Goal: Check status: Check status

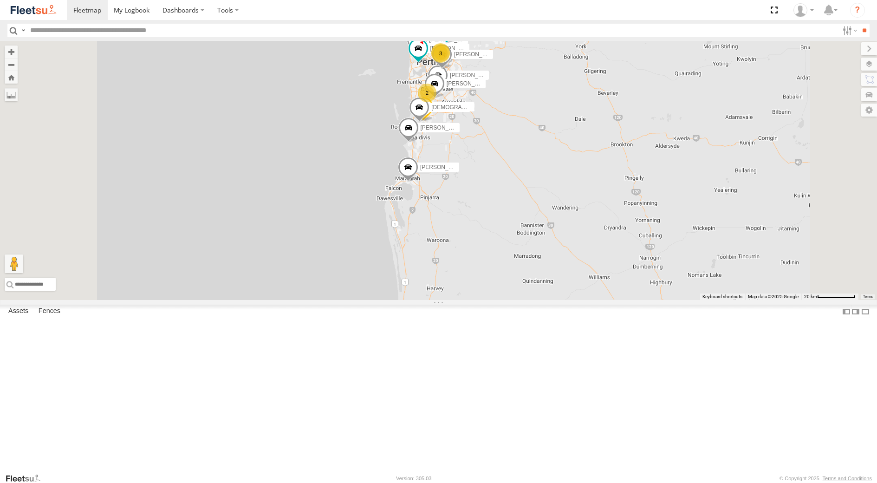
select select "**********"
click at [0, 0] on div "[PERSON_NAME] - 1EVQ862" at bounding box center [0, 0] width 0 height 0
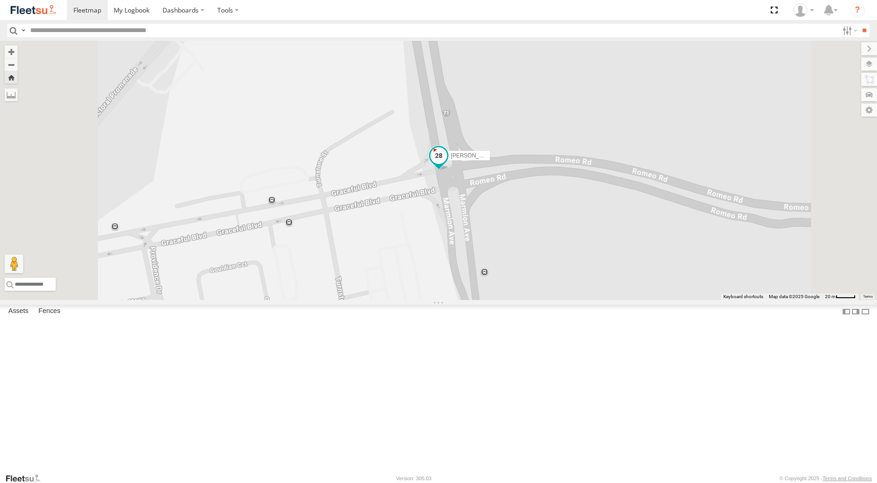
click at [447, 164] on span at bounding box center [438, 156] width 17 height 17
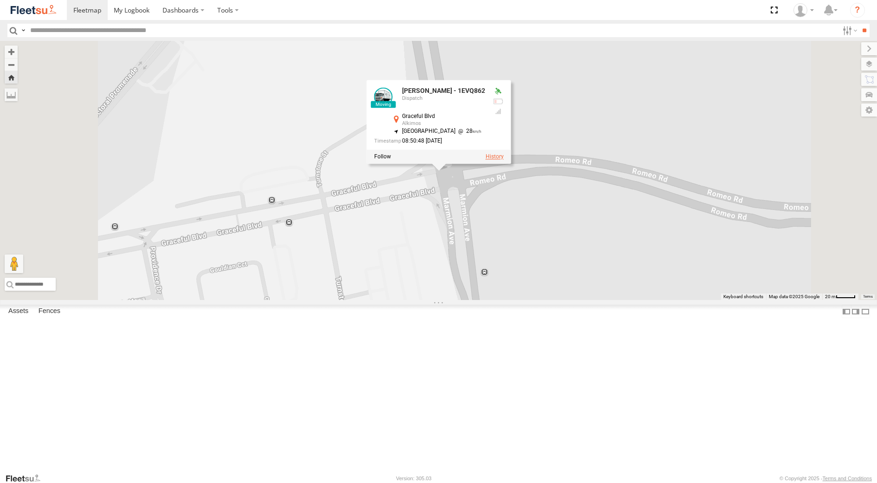
click at [503, 160] on label at bounding box center [494, 157] width 18 height 6
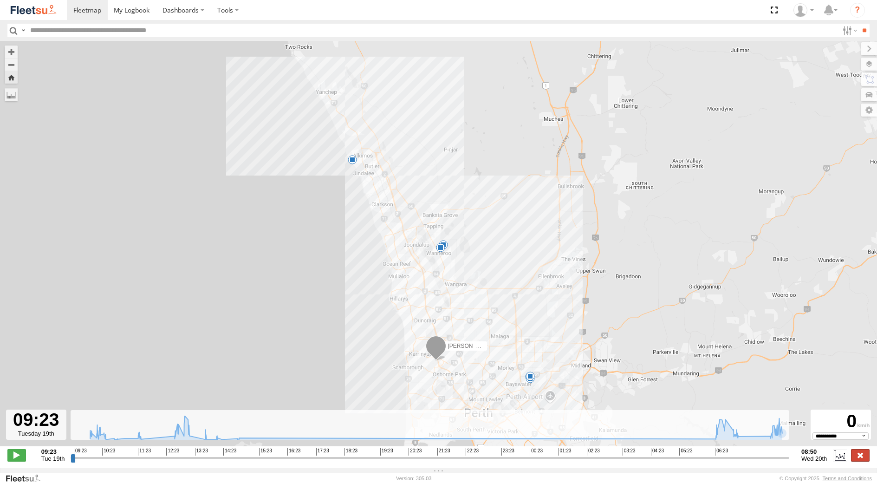
click at [864, 458] on label at bounding box center [860, 455] width 19 height 12
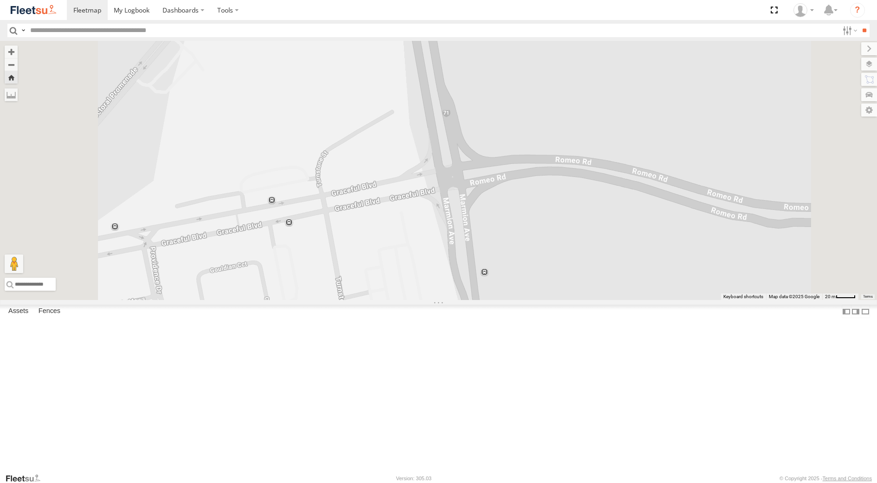
scroll to position [139, 0]
click at [0, 0] on div "Dispatch" at bounding box center [0, 0] width 0 height 0
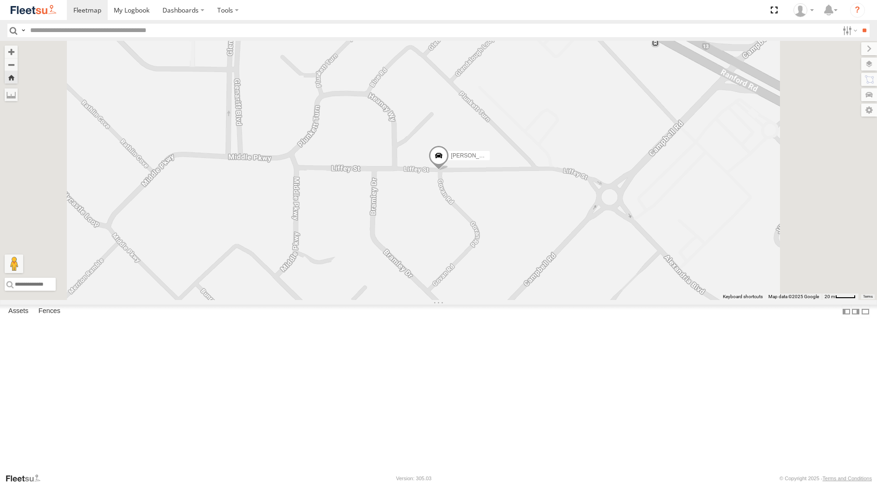
click at [449, 170] on span at bounding box center [439, 157] width 20 height 25
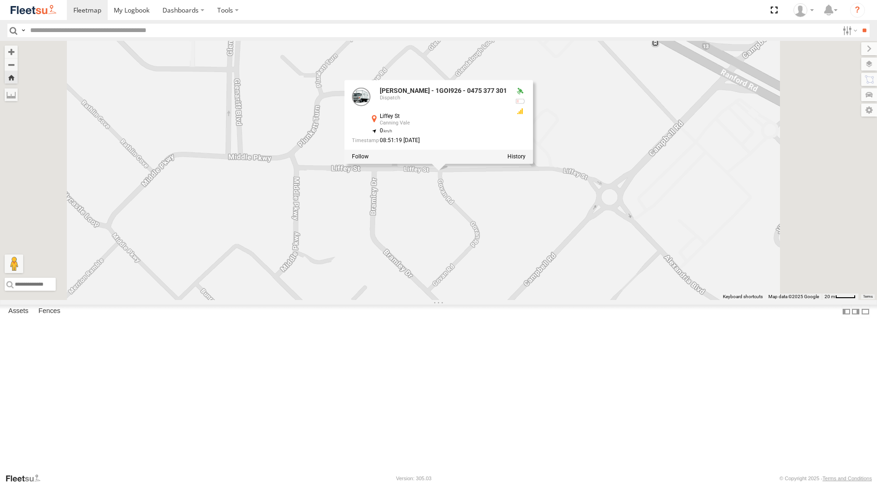
click at [580, 274] on div "[PERSON_NAME] - 1GOI926 - 0475 377 301 [PERSON_NAME] - 1GOI926 - 0475 377 301 D…" at bounding box center [438, 170] width 877 height 259
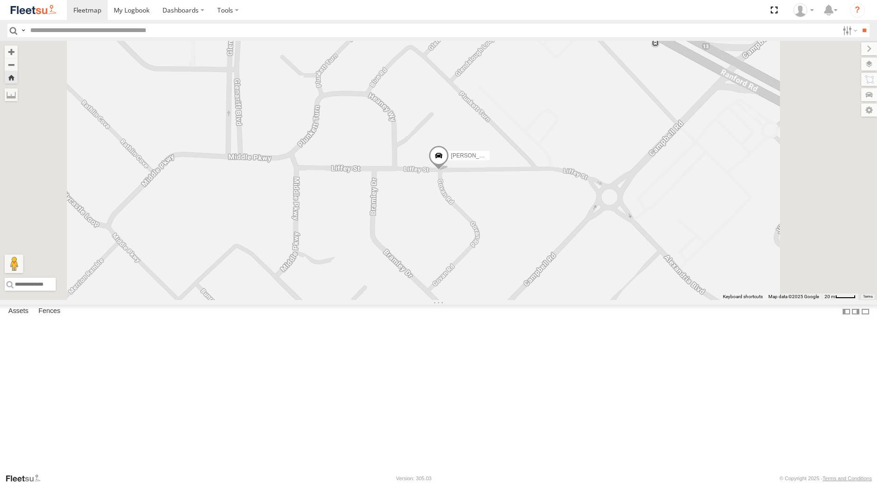
click at [449, 170] on span at bounding box center [439, 157] width 20 height 25
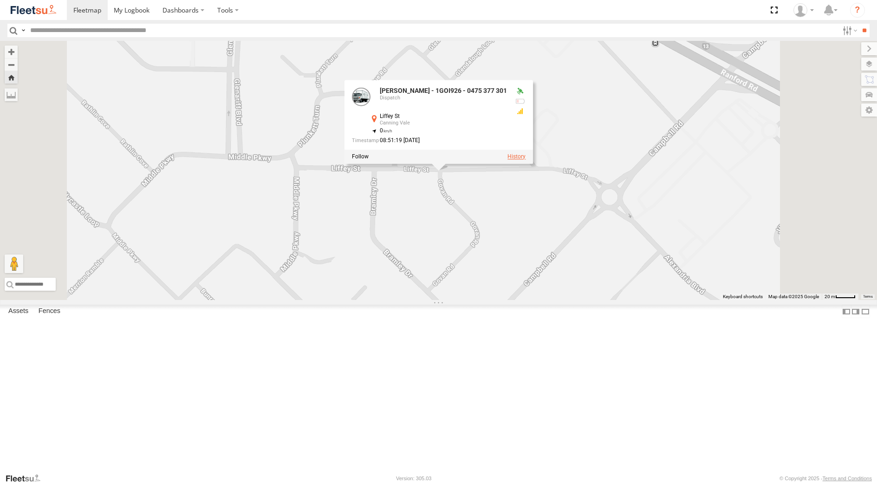
click at [526, 160] on label at bounding box center [516, 156] width 18 height 6
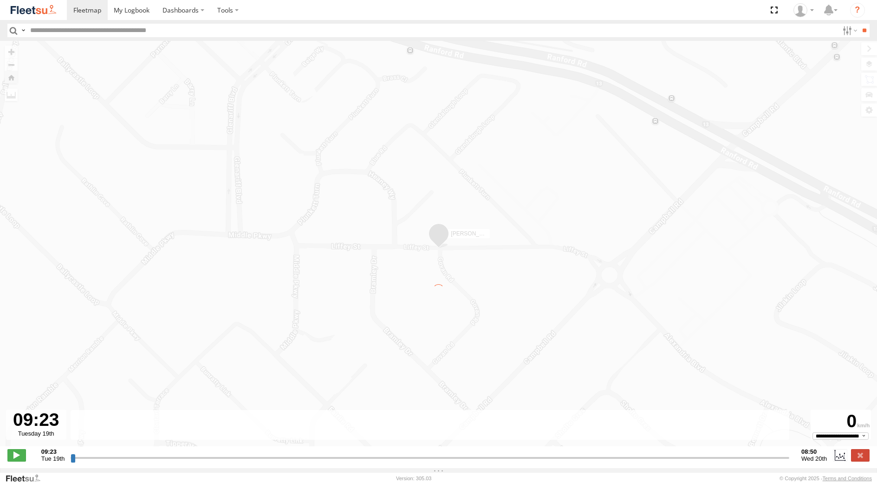
type input "**********"
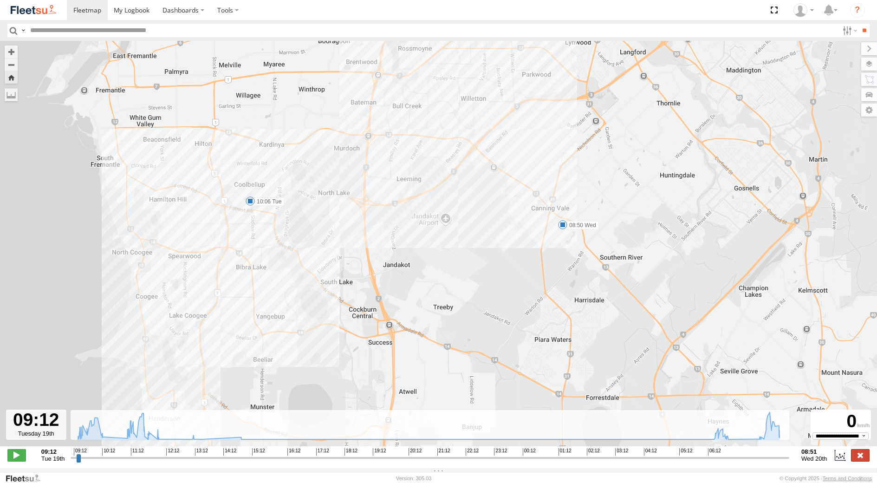
click at [860, 456] on label at bounding box center [860, 455] width 19 height 12
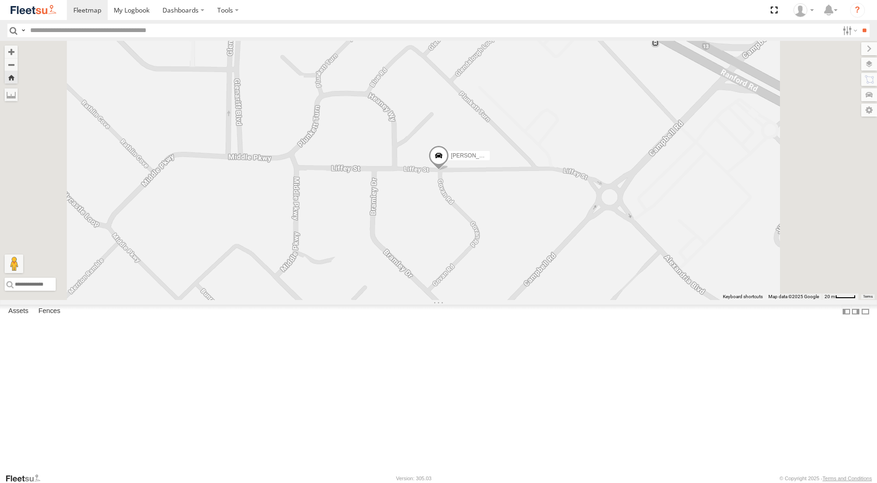
scroll to position [0, 0]
